Goal: Find specific page/section: Find specific page/section

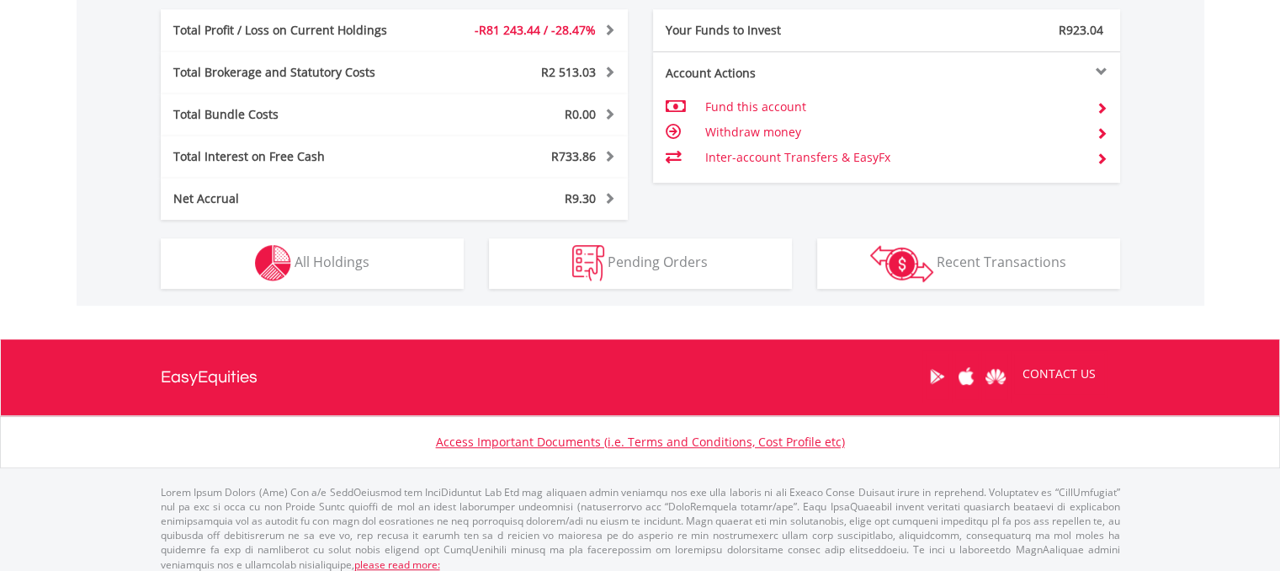
scroll to position [919, 0]
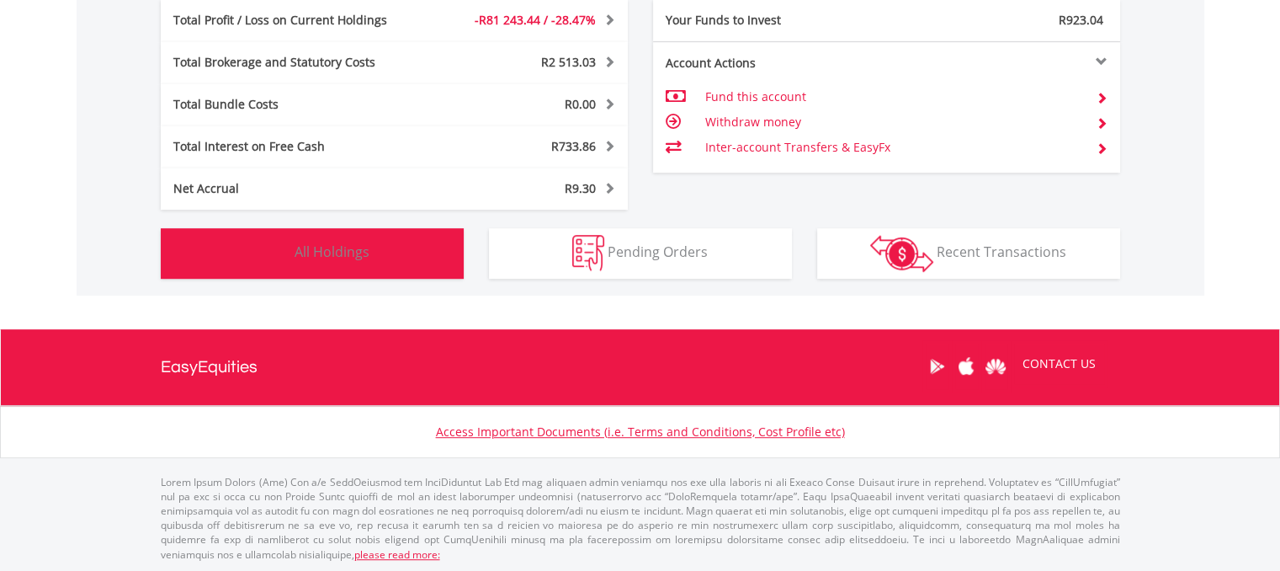
click at [284, 250] on img "button" at bounding box center [273, 253] width 36 height 36
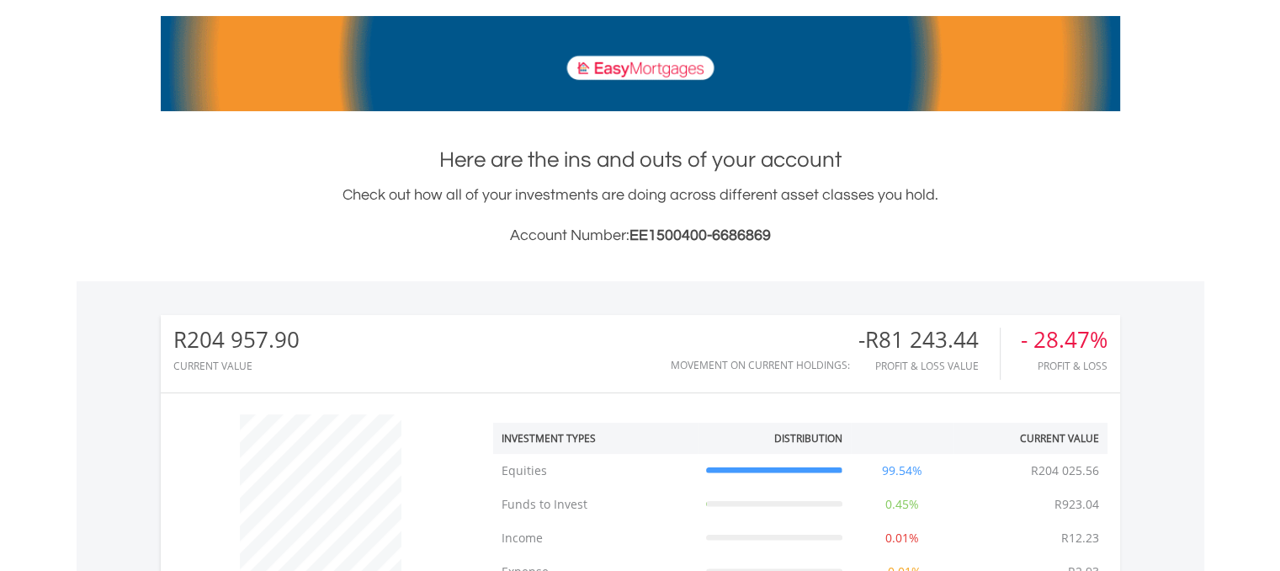
scroll to position [0, 0]
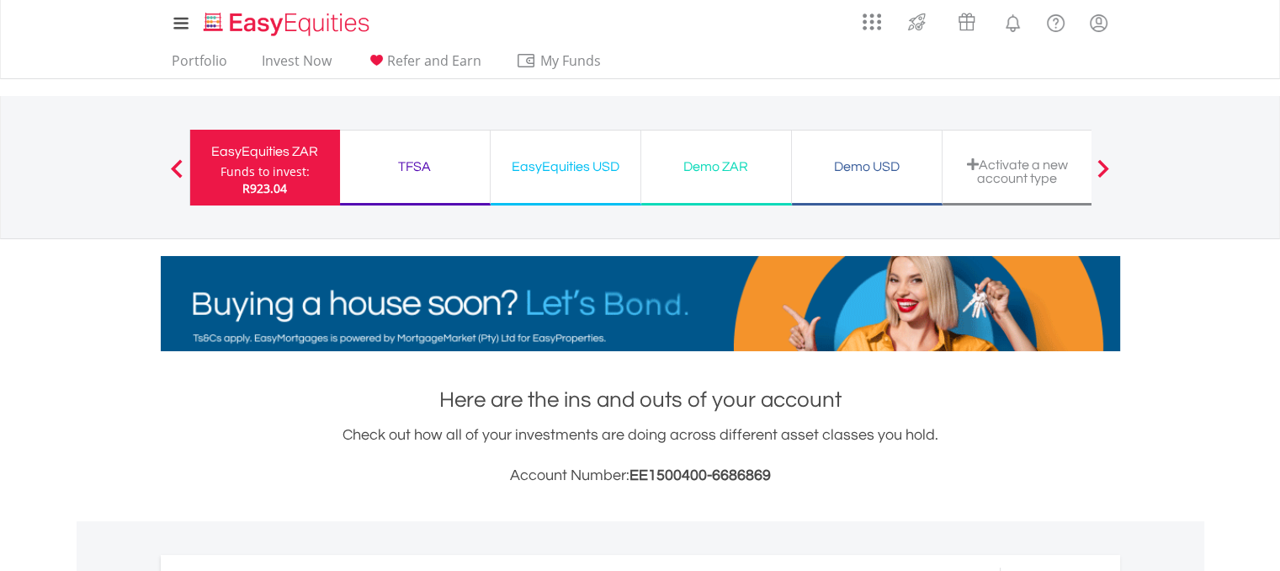
click at [415, 167] on div "TFSA" at bounding box center [415, 167] width 130 height 24
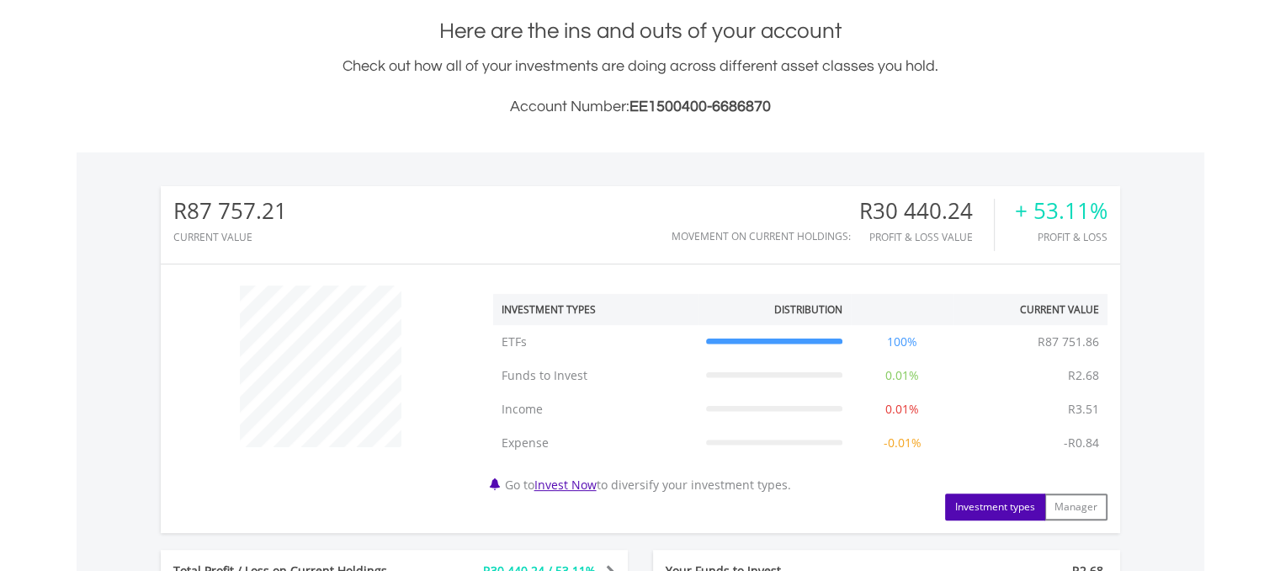
scroll to position [421, 0]
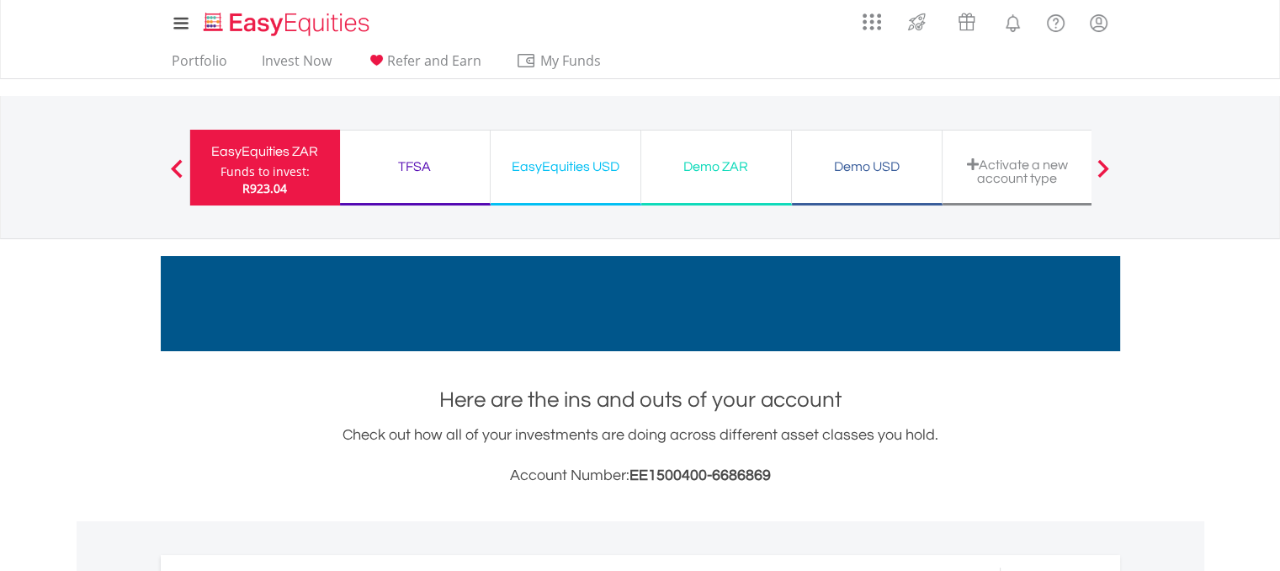
click at [442, 166] on div "TFSA" at bounding box center [415, 167] width 130 height 24
